Goal: Transaction & Acquisition: Purchase product/service

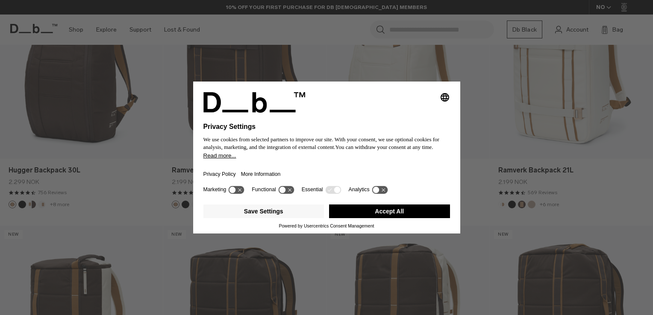
click at [391, 210] on button "Accept All" at bounding box center [389, 212] width 121 height 14
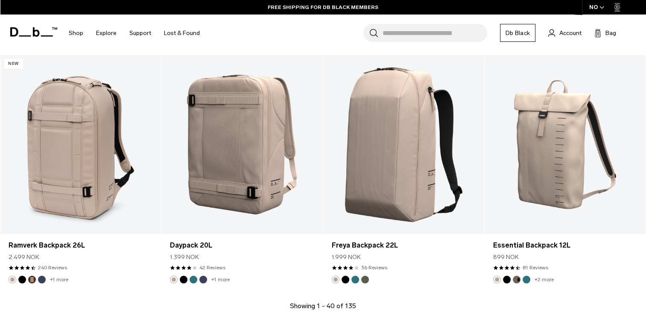
scroll to position [2417, 0]
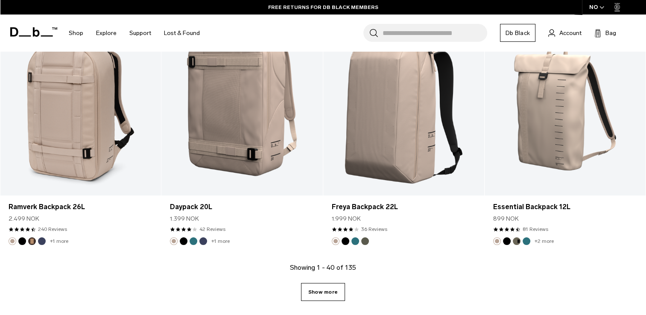
click at [335, 293] on link "Show more" at bounding box center [323, 292] width 44 height 18
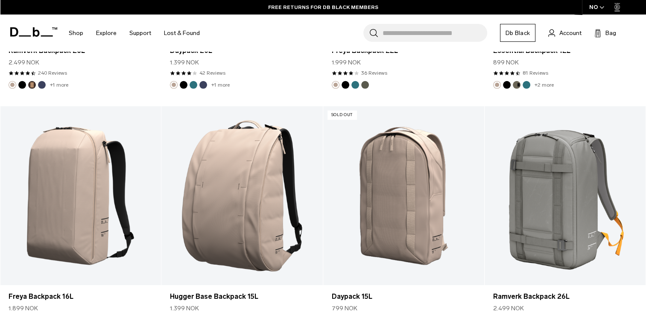
scroll to position [2600, 0]
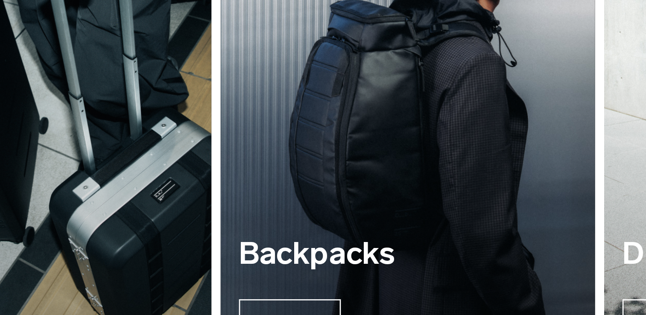
scroll to position [651, 0]
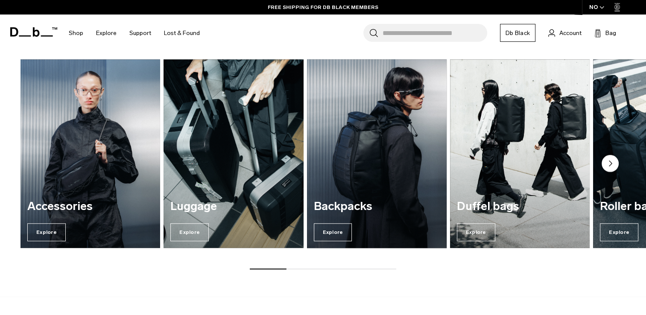
click at [358, 184] on img "3 / 7" at bounding box center [377, 154] width 144 height 194
